Goal: Task Accomplishment & Management: Use online tool/utility

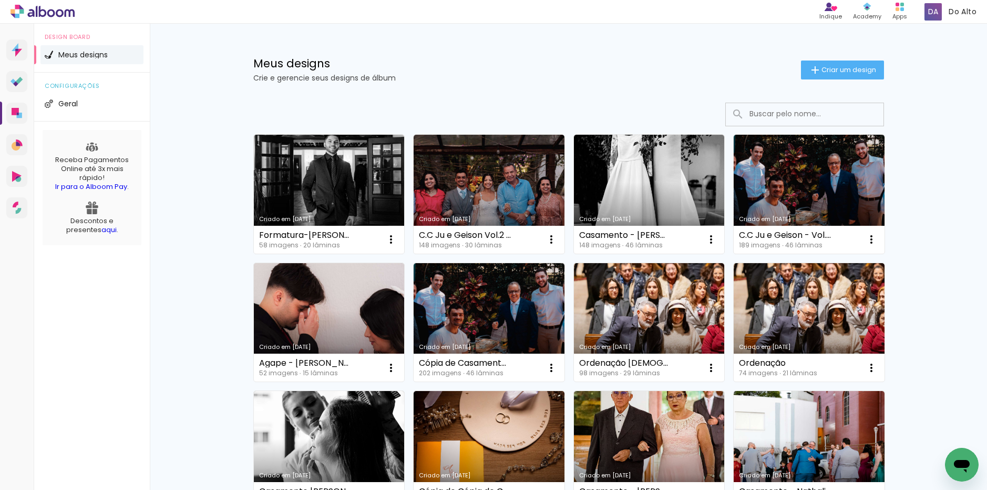
click at [768, 110] on input at bounding box center [820, 114] width 150 height 22
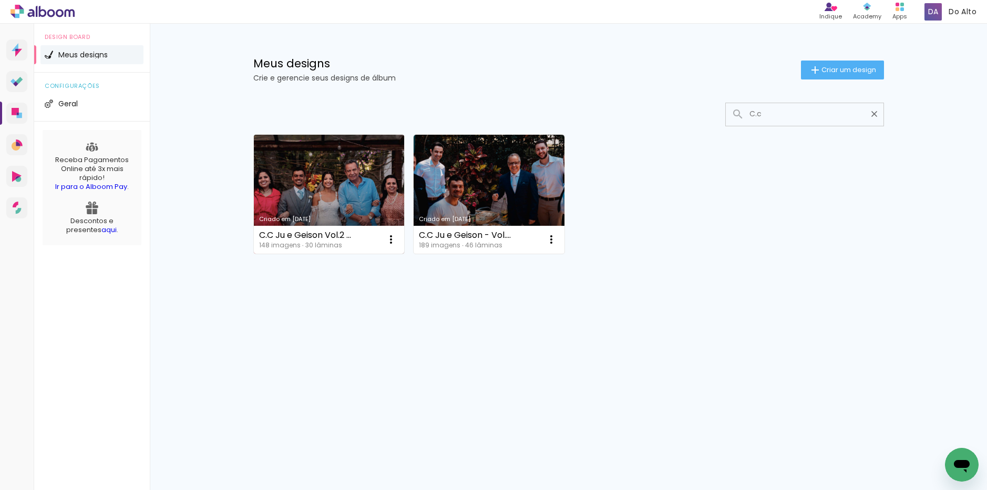
type input "C.c"
type paper-input "C.c"
click at [333, 171] on link "Criado em [DATE]" at bounding box center [329, 194] width 151 height 119
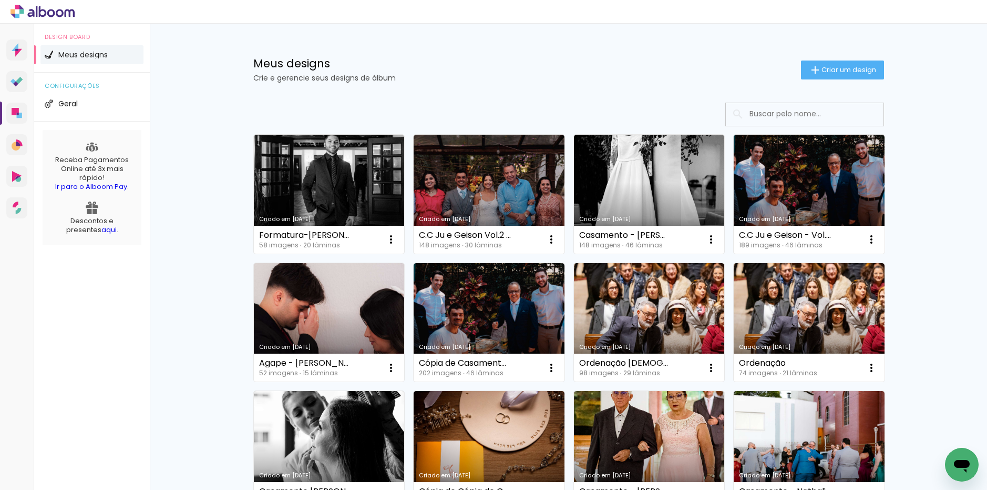
click at [765, 117] on input at bounding box center [820, 114] width 150 height 22
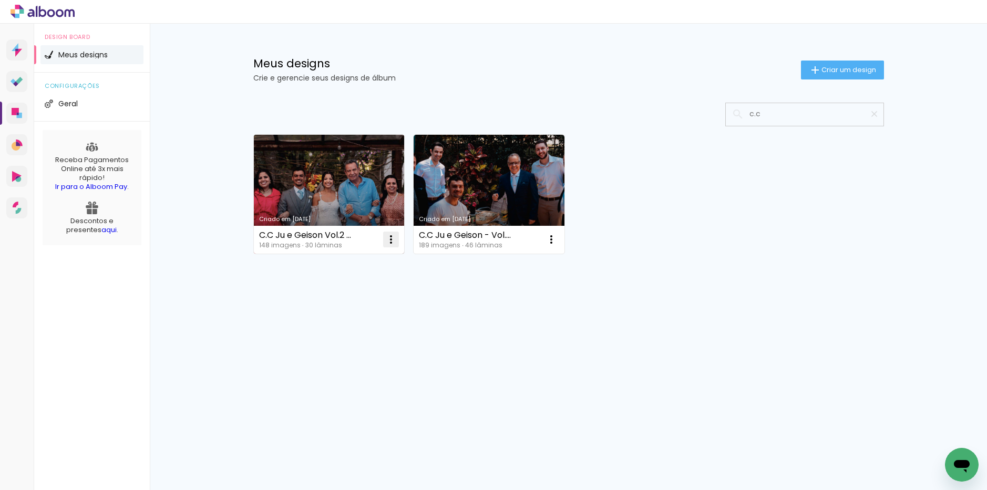
type input "c.c"
type paper-input "c.c"
click at [393, 242] on iron-icon at bounding box center [391, 239] width 13 height 13
click at [365, 281] on span "Fazer uma cópia" at bounding box center [352, 284] width 62 height 7
type input "Cópia de C.C Ju e Geison Vol.2 (25/08/25)"
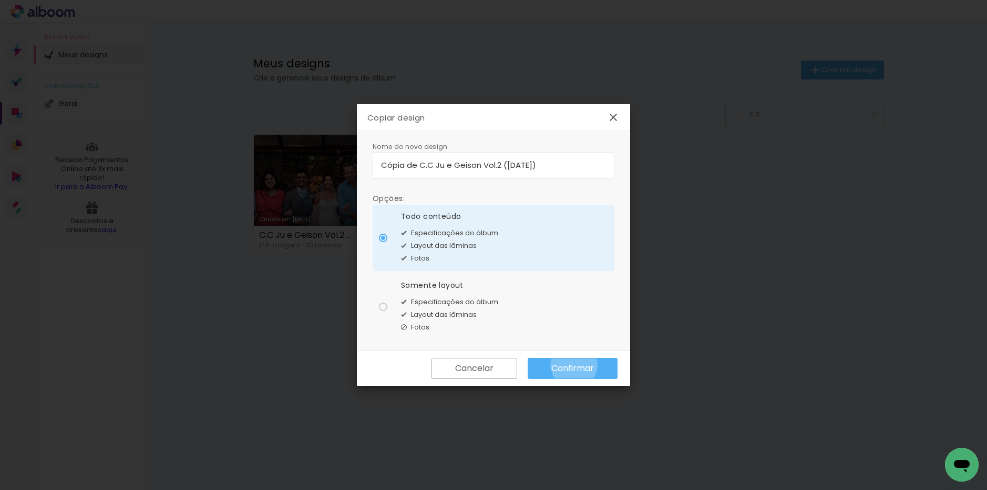
click at [0, 0] on slot "Confirmar" at bounding box center [0, 0] width 0 height 0
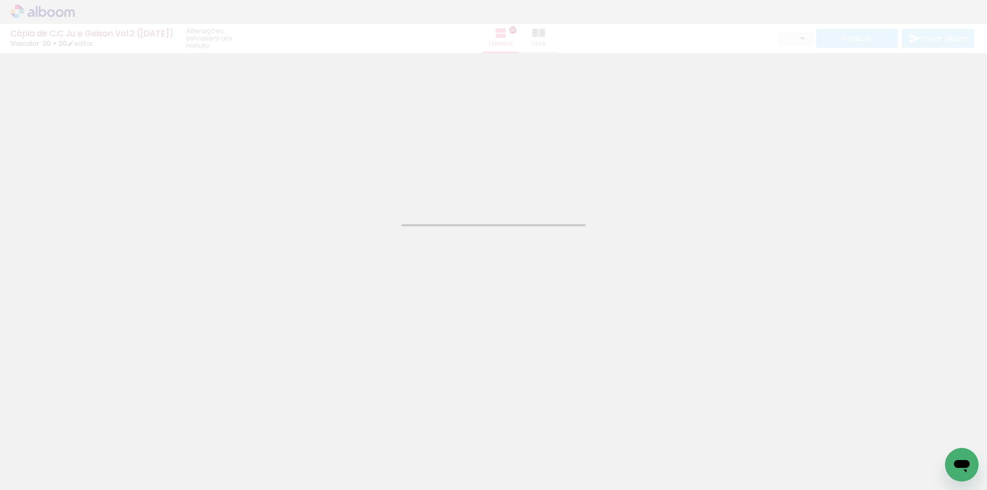
type input "JPG"
type input "Alta, 300 DPI"
